Goal: Information Seeking & Learning: Learn about a topic

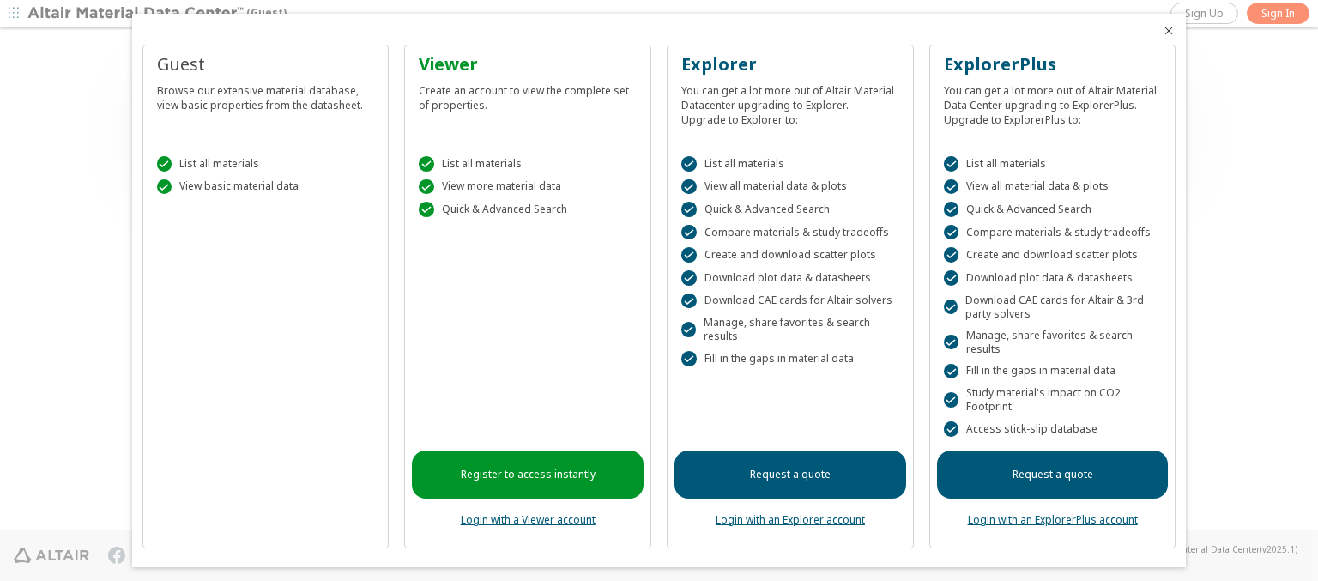
click at [1162, 31] on icon "Close" at bounding box center [1169, 31] width 14 height 14
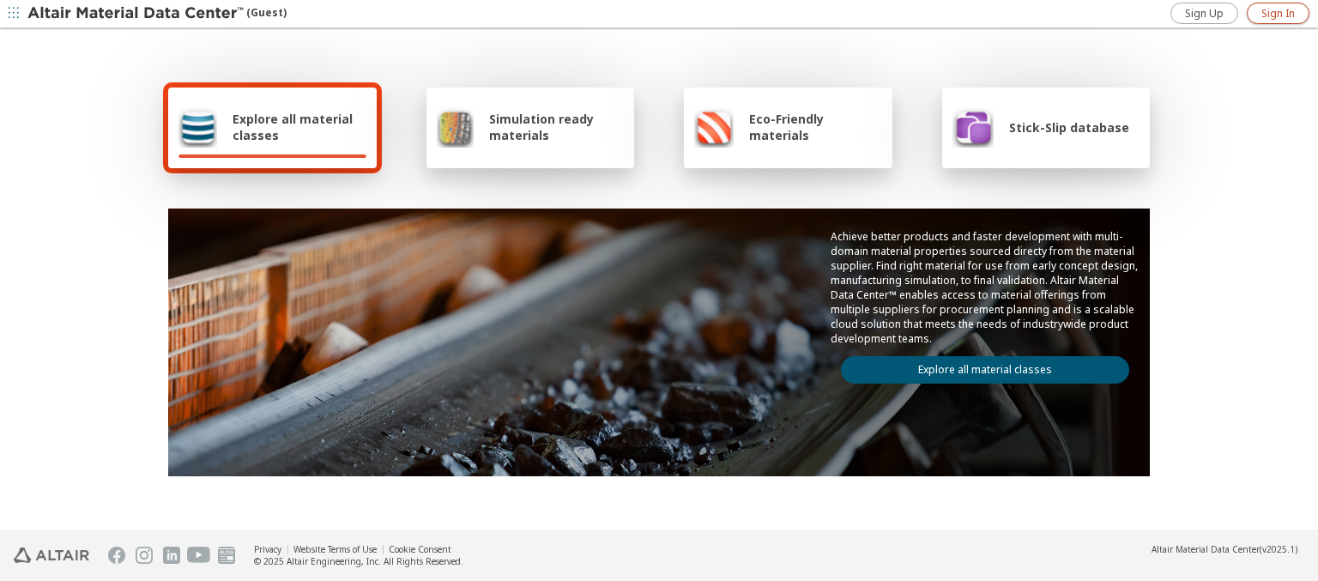
click at [1277, 13] on span "Sign In" at bounding box center [1277, 14] width 33 height 14
click at [136, 14] on img at bounding box center [136, 13] width 219 height 17
click at [293, 127] on span "Explore all material classes" at bounding box center [300, 127] width 134 height 33
click at [978, 365] on link "Explore all material classes" at bounding box center [985, 369] width 288 height 27
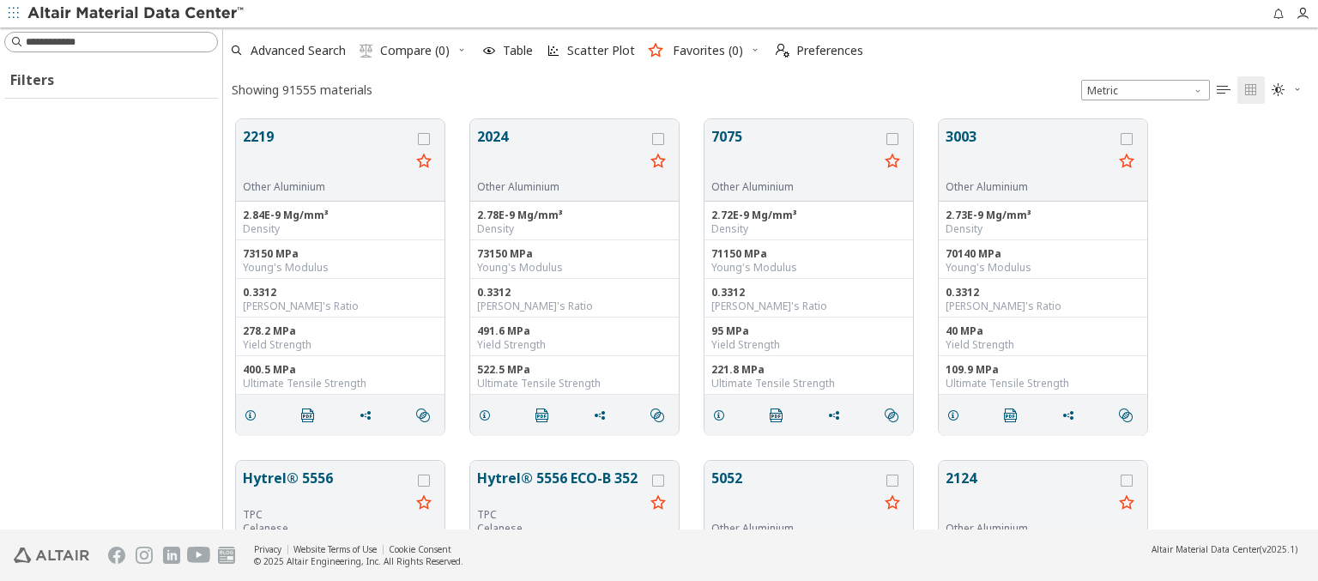
scroll to position [410, 1081]
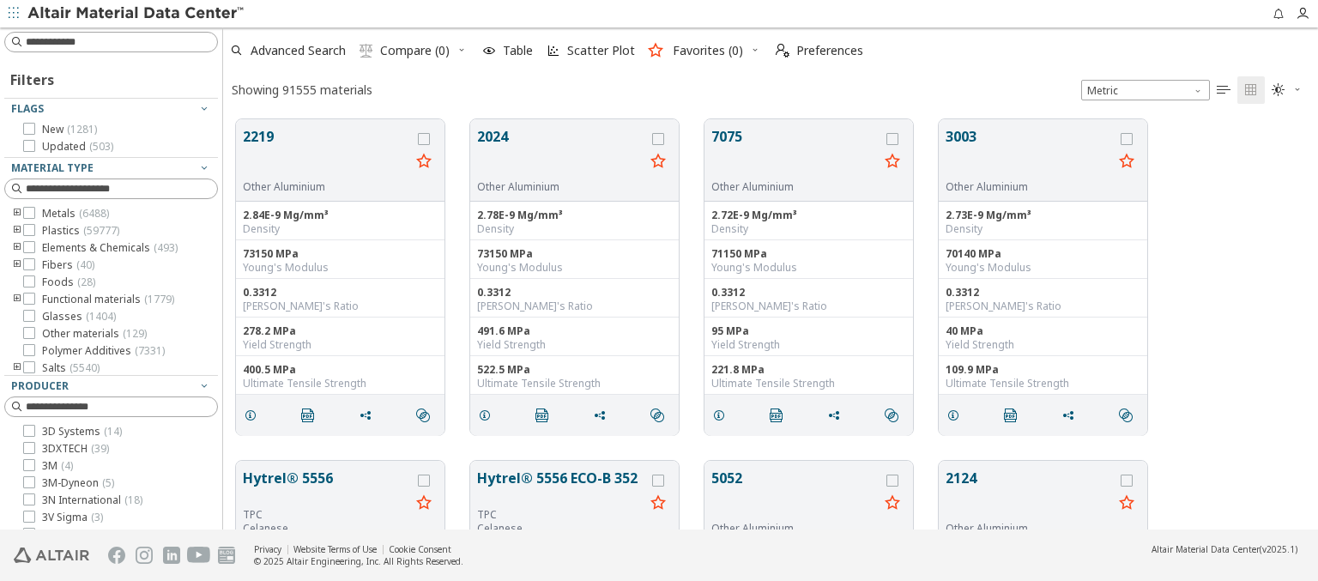
type input "**********"
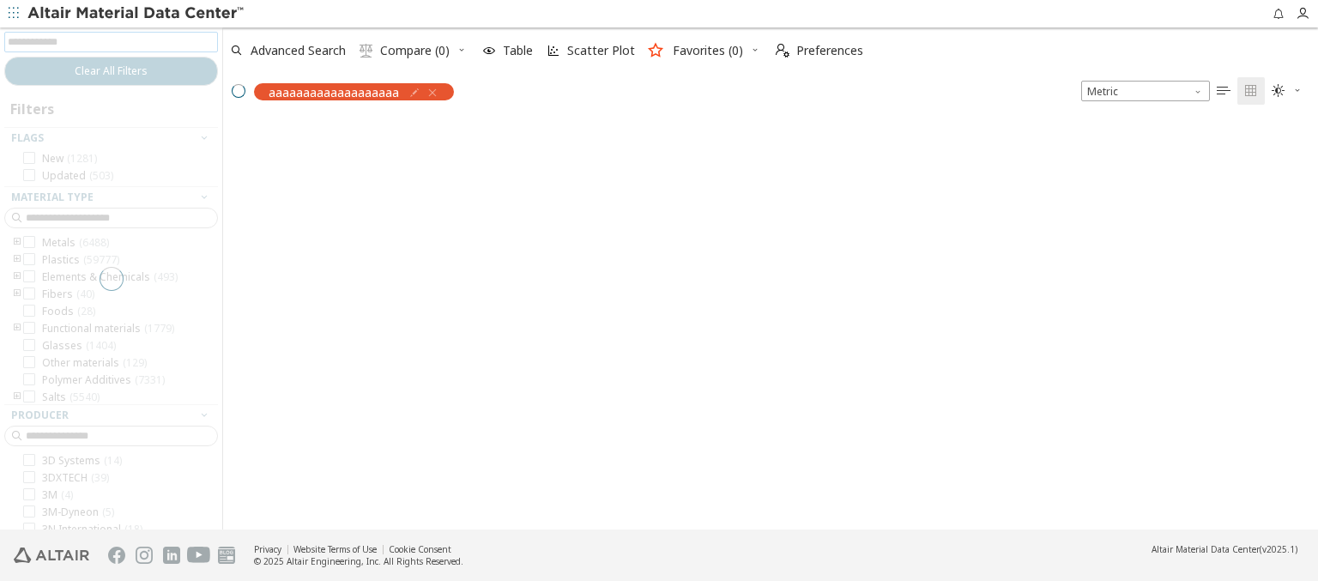
scroll to position [408, 1081]
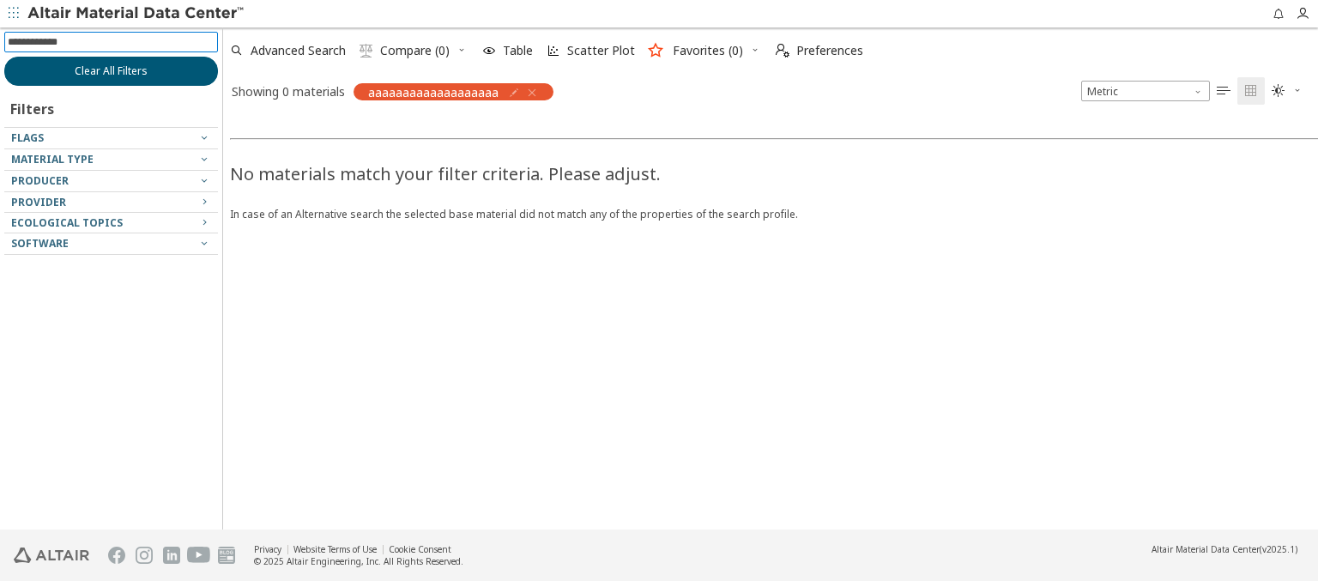
click at [111, 70] on span "Clear All Filters" at bounding box center [111, 71] width 73 height 14
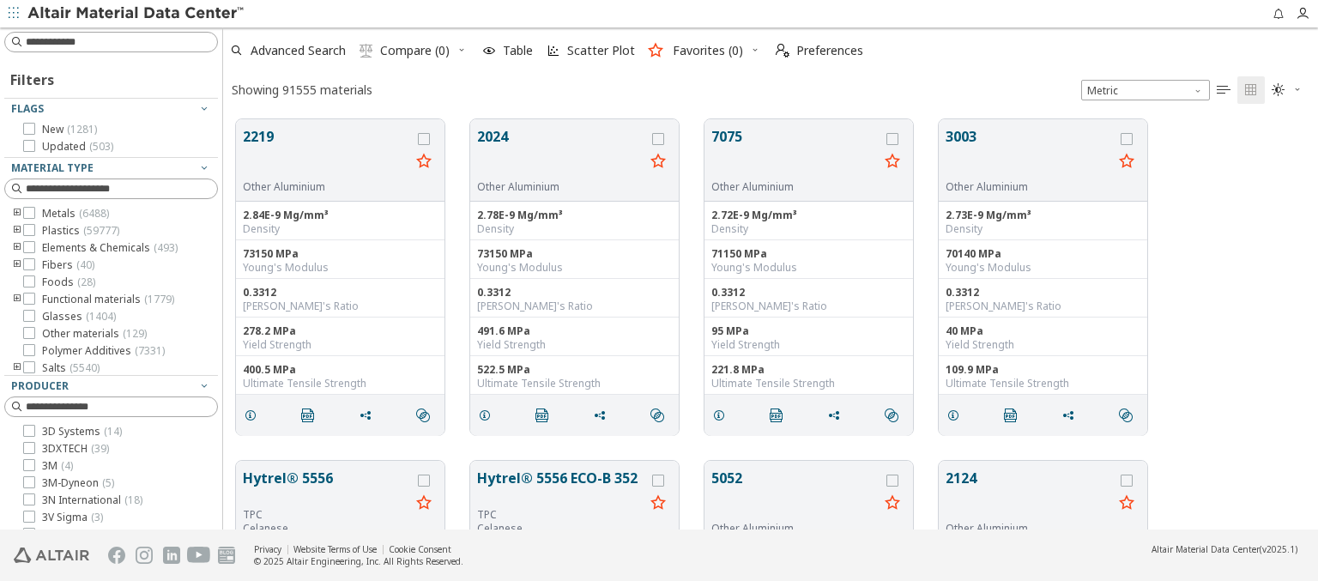
scroll to position [410, 1081]
click at [136, 14] on img at bounding box center [136, 13] width 219 height 17
